Goal: Task Accomplishment & Management: Manage account settings

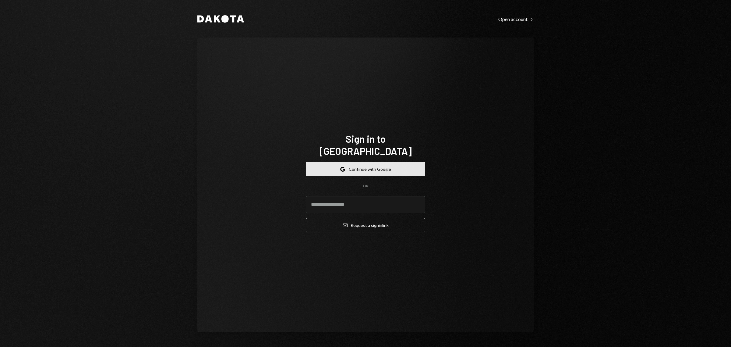
click at [365, 163] on button "Google Continue with Google" at bounding box center [365, 169] width 119 height 14
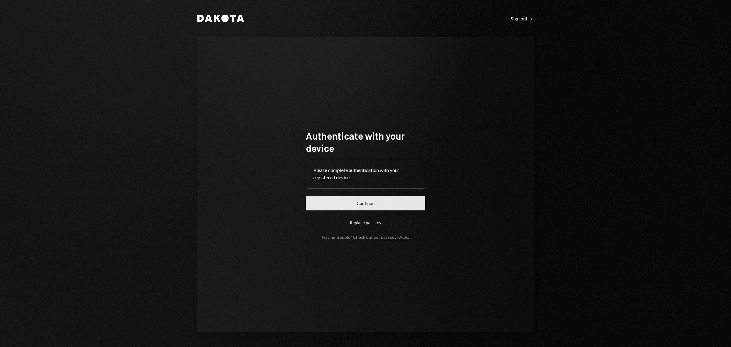
click at [396, 207] on button "Continue" at bounding box center [365, 203] width 119 height 14
click at [375, 210] on form "Authenticate with your device Please complete authentication with your register…" at bounding box center [365, 184] width 119 height 110
click at [413, 201] on button "Continue" at bounding box center [365, 203] width 119 height 14
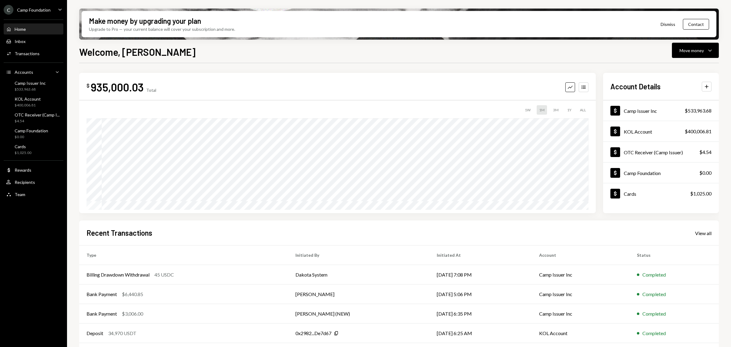
click at [36, 9] on div "Camp Foundation" at bounding box center [33, 9] width 33 height 5
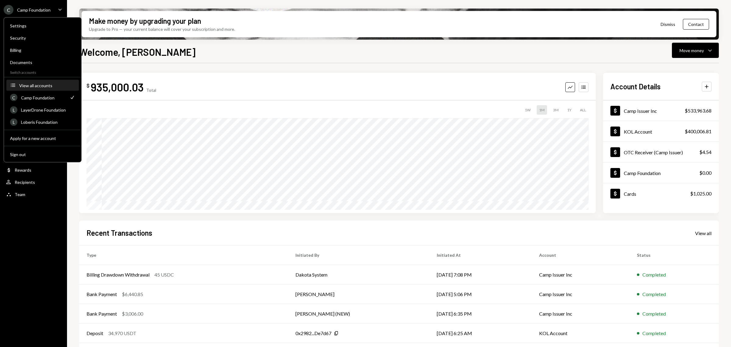
click at [46, 88] on button "Accounts View all accounts" at bounding box center [42, 85] width 72 height 11
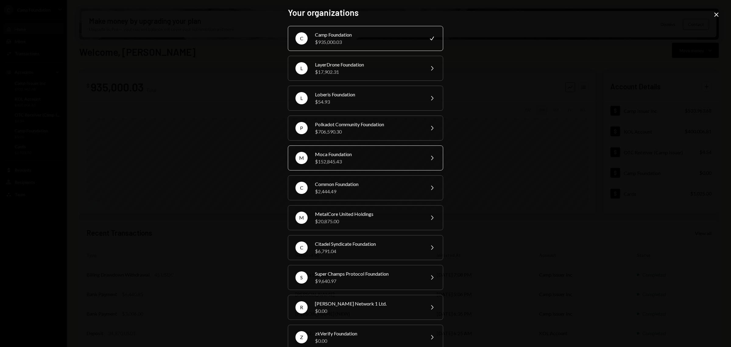
scroll to position [38, 0]
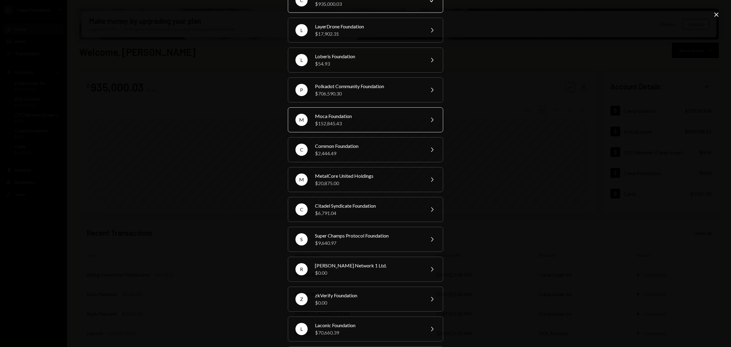
click at [354, 115] on div "Moca Foundation" at bounding box center [368, 115] width 106 height 7
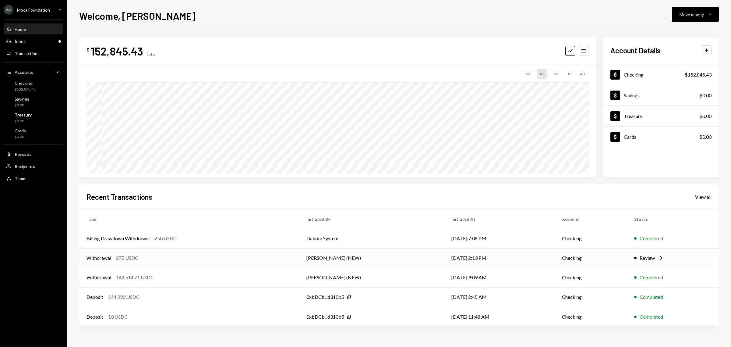
click at [646, 257] on div "Review" at bounding box center [646, 257] width 15 height 7
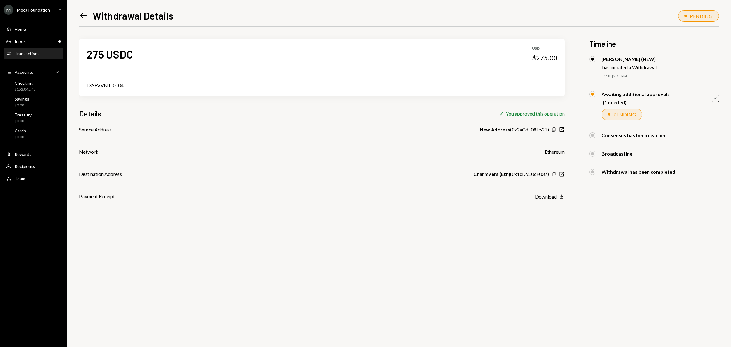
click at [33, 52] on div "Transactions" at bounding box center [27, 53] width 25 height 5
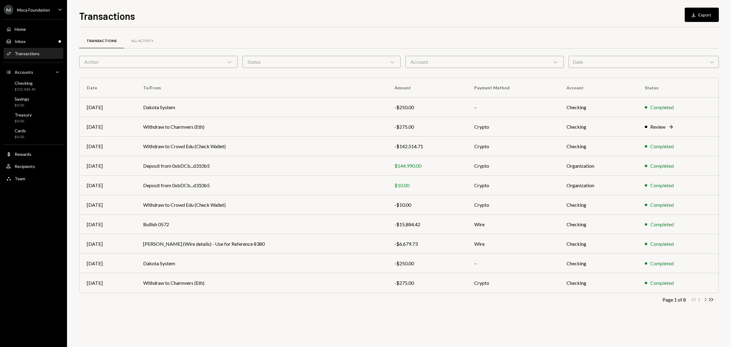
click at [706, 301] on icon "Chevron Right" at bounding box center [705, 299] width 6 height 6
